Goal: Task Accomplishment & Management: Manage account settings

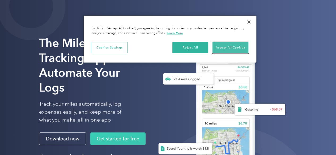
click at [226, 47] on button "Accept All Cookies" at bounding box center [230, 47] width 36 height 11
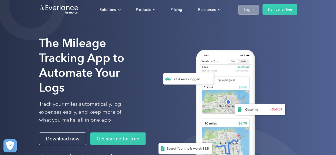
click at [252, 9] on div "Login" at bounding box center [249, 9] width 10 height 7
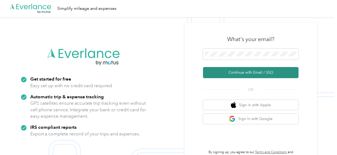
click at [240, 71] on button "Continue with Email / SSO" at bounding box center [251, 72] width 96 height 11
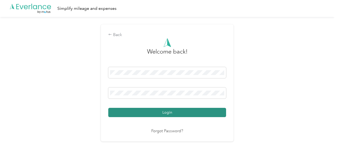
click at [167, 115] on button "Login" at bounding box center [167, 112] width 118 height 9
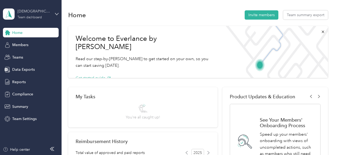
click at [36, 12] on div "[DEMOGRAPHIC_DATA][PERSON_NAME] team" at bounding box center [34, 11] width 33 height 6
click at [34, 57] on div "Personal dashboard" at bounding box center [74, 54] width 134 height 9
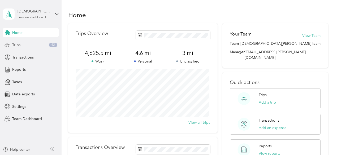
click at [19, 44] on span "Trips" at bounding box center [16, 45] width 8 height 6
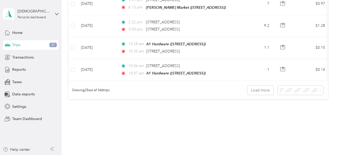
scroll to position [573, 0]
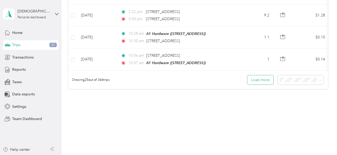
click at [258, 75] on button "Load more" at bounding box center [260, 79] width 26 height 9
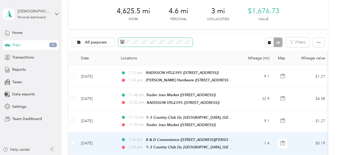
scroll to position [0, 0]
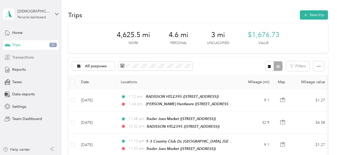
click at [22, 55] on span "Transactions" at bounding box center [22, 58] width 21 height 6
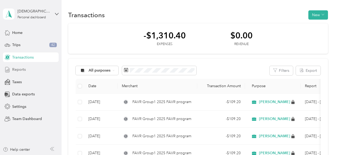
click at [21, 70] on span "Reports" at bounding box center [19, 70] width 14 height 6
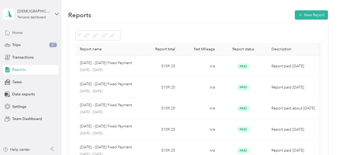
click at [20, 34] on span "Home" at bounding box center [17, 33] width 10 height 6
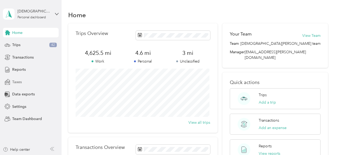
click at [17, 81] on span "Taxes" at bounding box center [17, 82] width 10 height 6
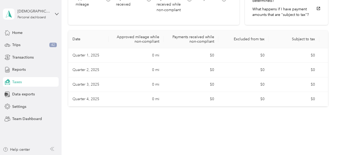
scroll to position [80, 0]
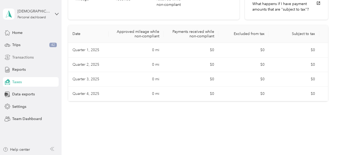
click at [16, 57] on span "Transactions" at bounding box center [22, 58] width 21 height 6
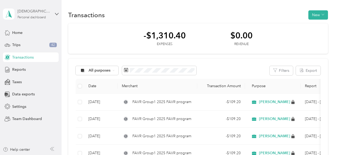
click at [28, 18] on div "Personal dashboard" at bounding box center [32, 17] width 28 height 3
click at [135, 29] on div "-$1,310.40 Expenses $0.00 Revenue" at bounding box center [198, 38] width 260 height 31
click at [19, 68] on span "Reports" at bounding box center [19, 70] width 14 height 6
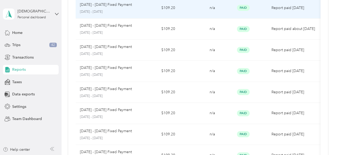
scroll to position [159, 0]
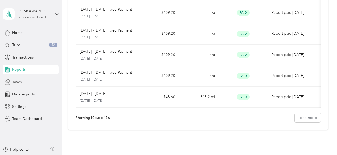
click at [20, 79] on div "Taxes" at bounding box center [31, 82] width 56 height 10
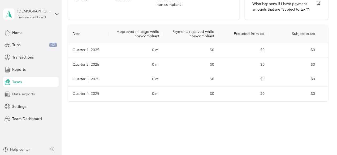
click at [26, 94] on span "Data exports" at bounding box center [23, 95] width 23 height 6
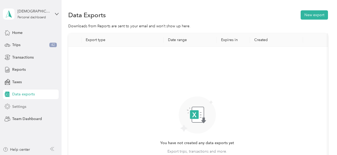
click at [23, 106] on span "Settings" at bounding box center [19, 107] width 14 height 6
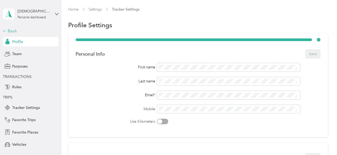
click at [8, 30] on div "Back" at bounding box center [29, 31] width 53 height 6
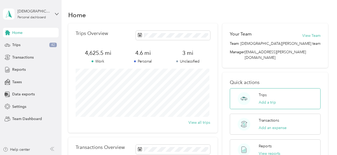
click at [260, 93] on div "Trips Add a trip" at bounding box center [267, 98] width 17 height 13
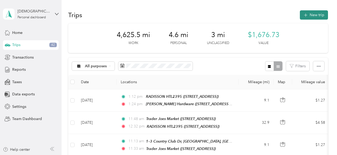
click at [313, 15] on button "New trip" at bounding box center [314, 14] width 28 height 9
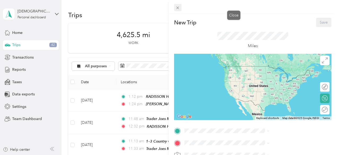
click at [180, 8] on icon at bounding box center [177, 8] width 5 height 5
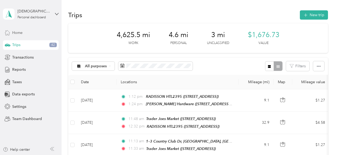
click at [17, 30] on span "Home" at bounding box center [17, 33] width 10 height 6
